Goal: Transaction & Acquisition: Purchase product/service

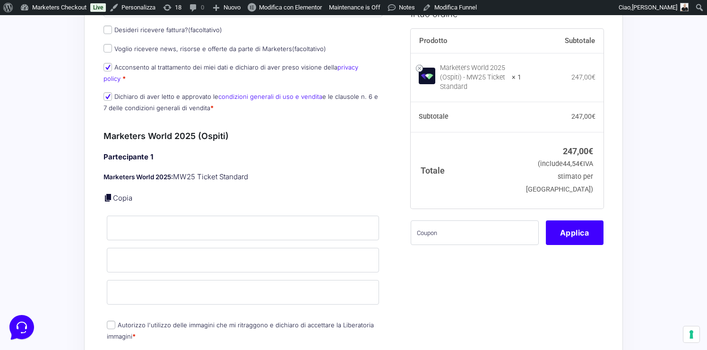
scroll to position [198, 0]
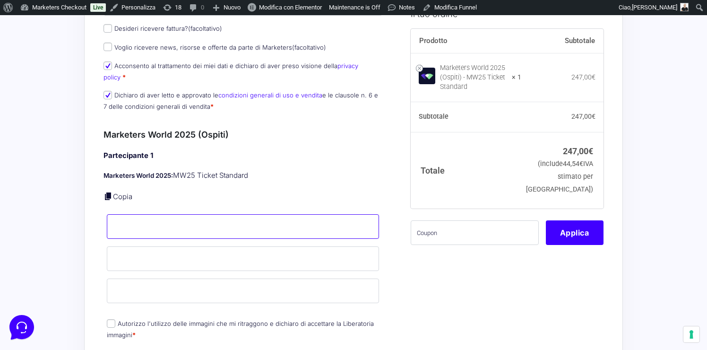
click at [202, 214] on input "Nome *" at bounding box center [243, 226] width 272 height 25
type input "Marta"
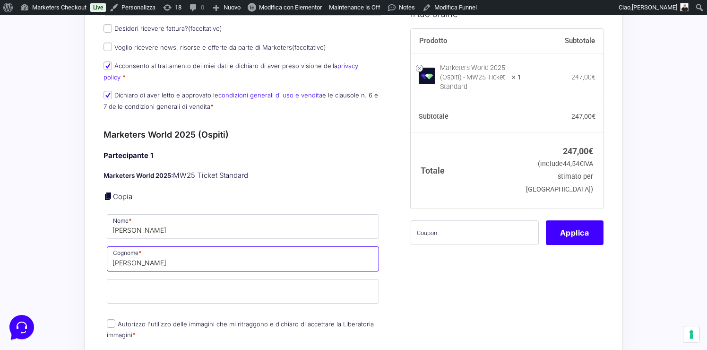
type input "Amato"
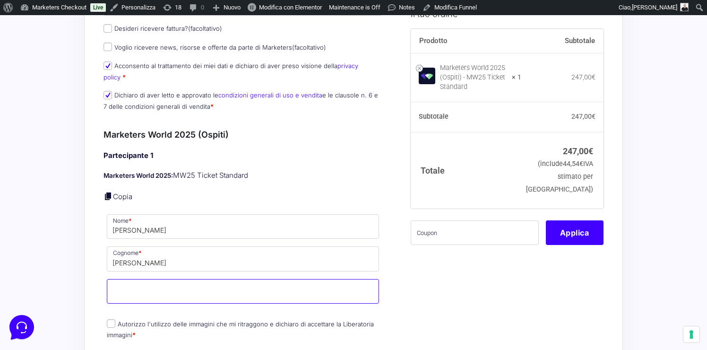
click at [117, 288] on input "Email *" at bounding box center [243, 291] width 272 height 25
drag, startPoint x: 119, startPoint y: 277, endPoint x: 125, endPoint y: 264, distance: 14.6
click at [125, 265] on div "Partecipante 1 Marketers World 2025: MW25 Ticket Standard Copia Nome * Marta Co…" at bounding box center [242, 245] width 279 height 191
drag, startPoint x: 153, startPoint y: 283, endPoint x: 89, endPoint y: 280, distance: 63.9
click at [89, 280] on div "Riepilogo Ordine 247,00 € Prodotto Subtotale Marketers World 2025 (Ospiti) - MW…" at bounding box center [353, 355] width 538 height 978
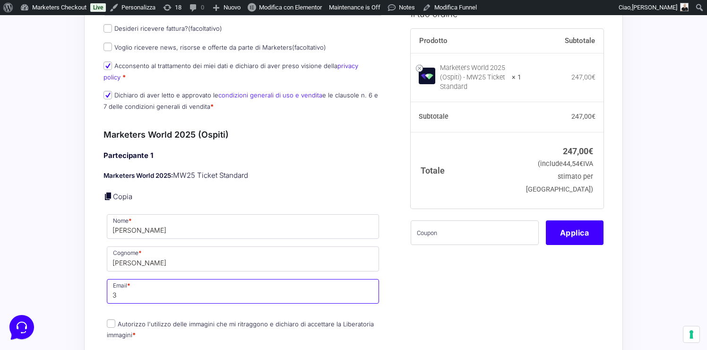
paste input "marta.amato2@gmail.com"
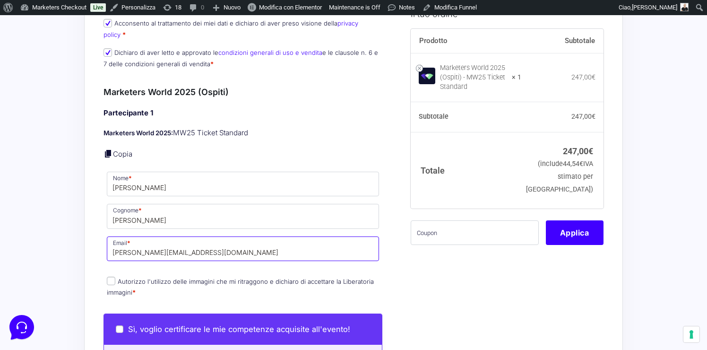
scroll to position [259, 0]
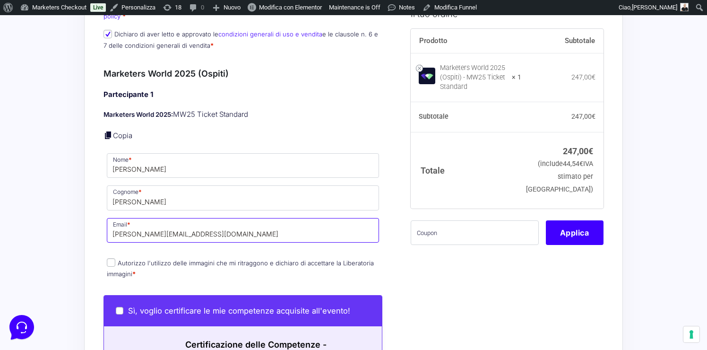
type input "marta.amato2@gmail.com"
click at [110, 258] on input "Autorizzo l'utilizzo delle immagini che mi ritraggono e dichiaro di accettare l…" at bounding box center [111, 262] width 9 height 9
checkbox input "true"
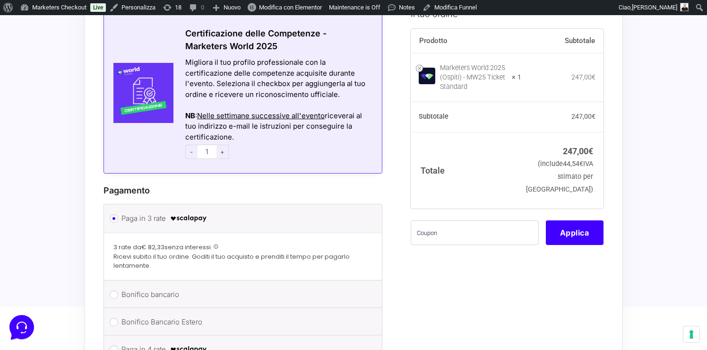
scroll to position [572, 0]
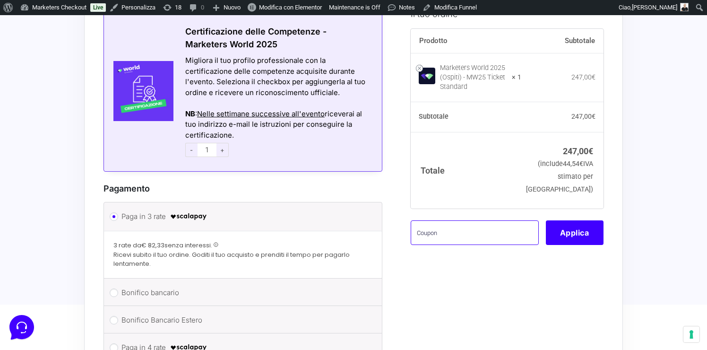
click at [464, 242] on input "text" at bounding box center [474, 232] width 128 height 25
type input "mbgtest"
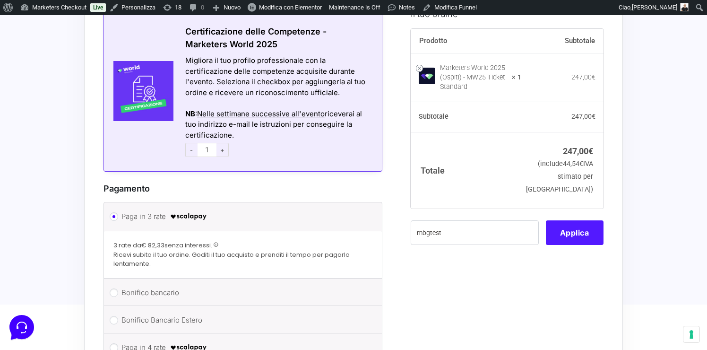
click at [578, 230] on button "Applica" at bounding box center [575, 232] width 58 height 25
click at [562, 229] on button "Applica" at bounding box center [575, 232] width 58 height 25
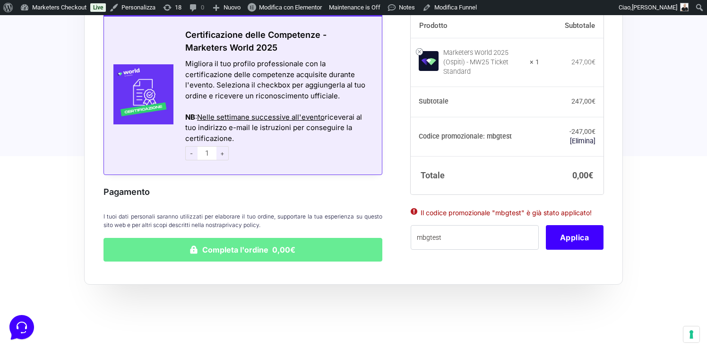
scroll to position [603, 0]
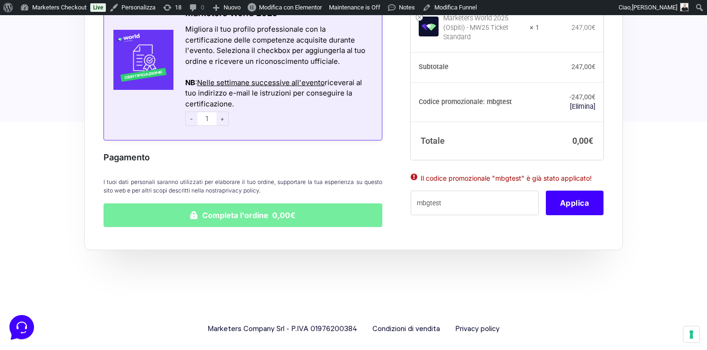
click at [235, 204] on button "Completa l'ordine 0,00€" at bounding box center [242, 215] width 279 height 24
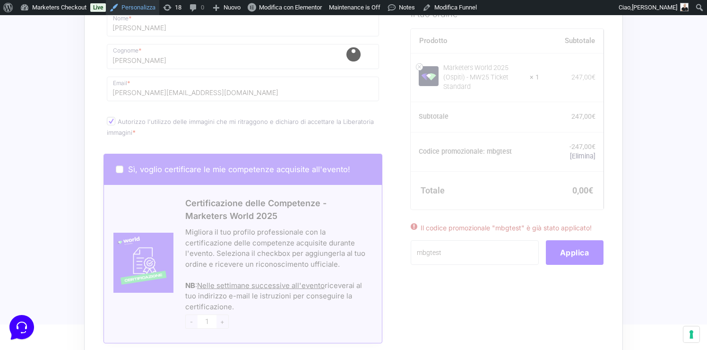
scroll to position [315, 0]
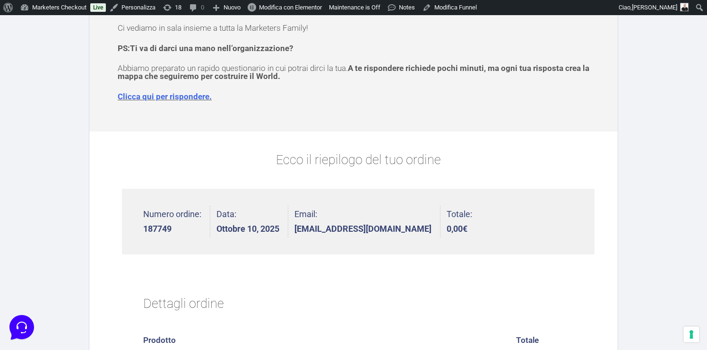
scroll to position [127, 0]
